Goal: Navigation & Orientation: Understand site structure

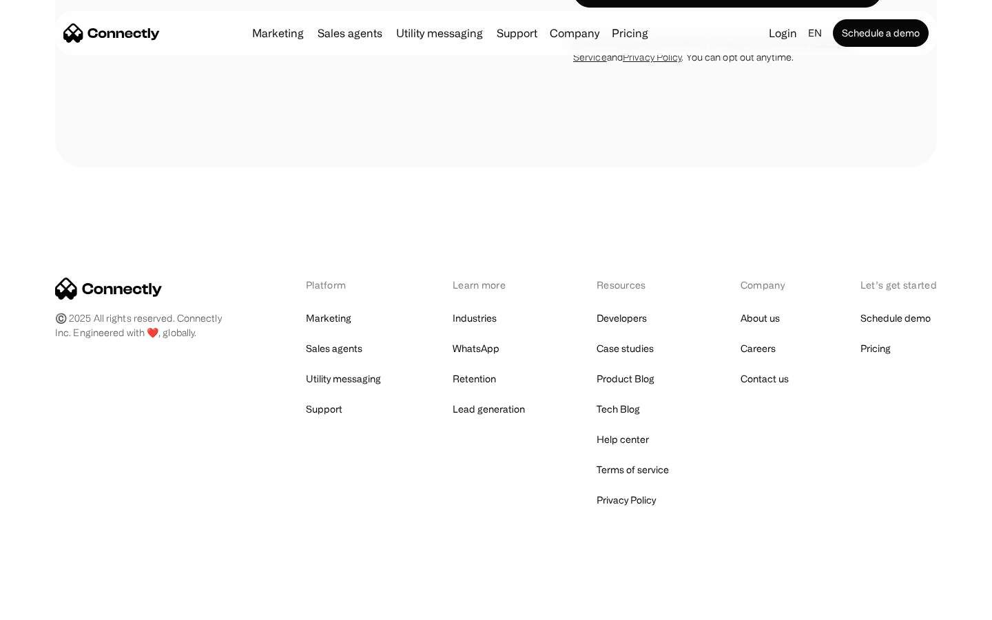
scroll to position [4477, 0]
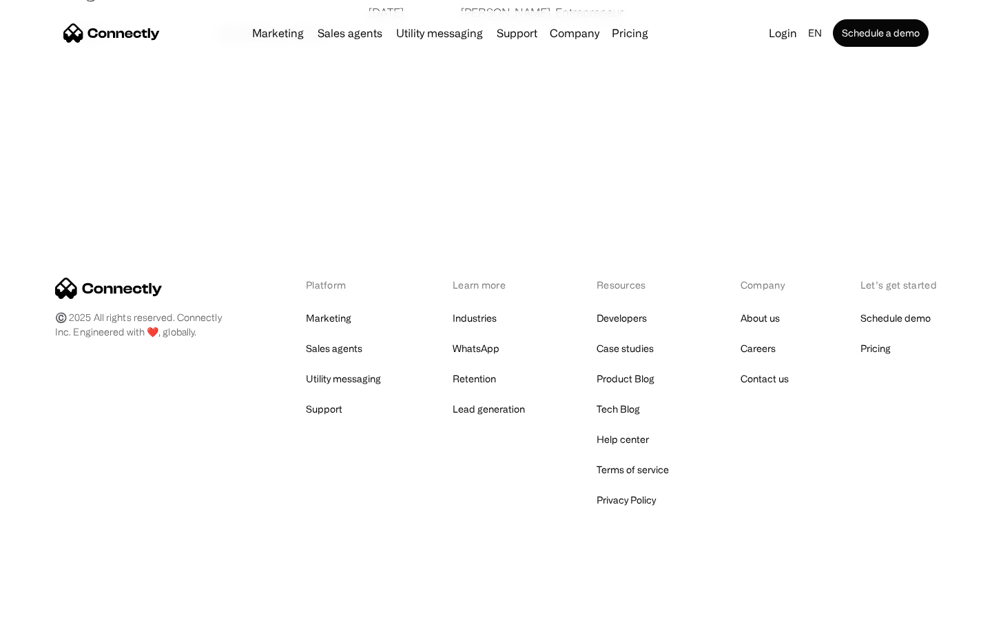
scroll to position [2648, 0]
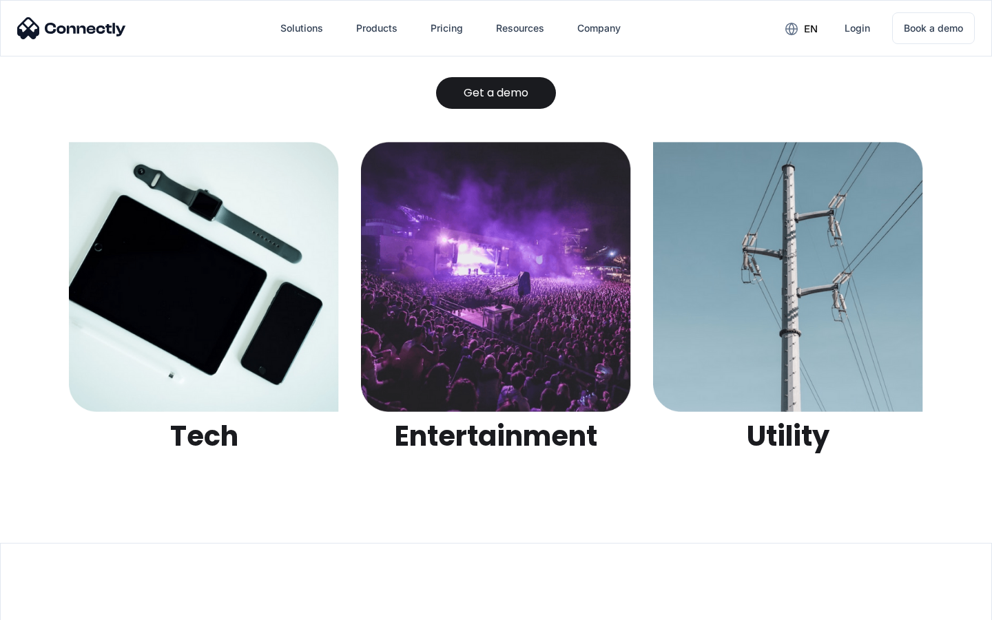
scroll to position [4348, 0]
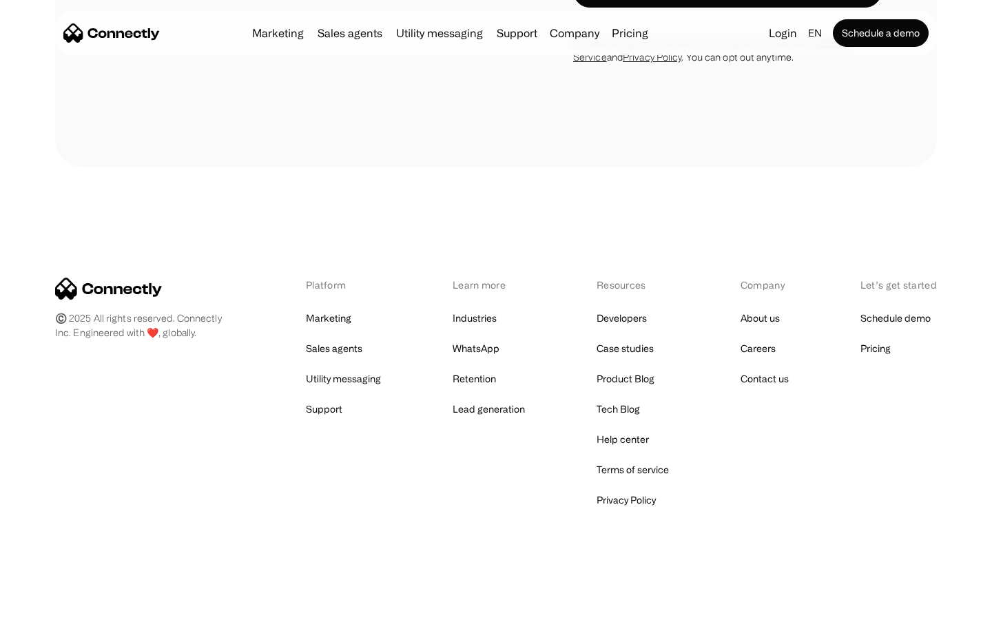
scroll to position [4209, 0]
